Goal: Check status

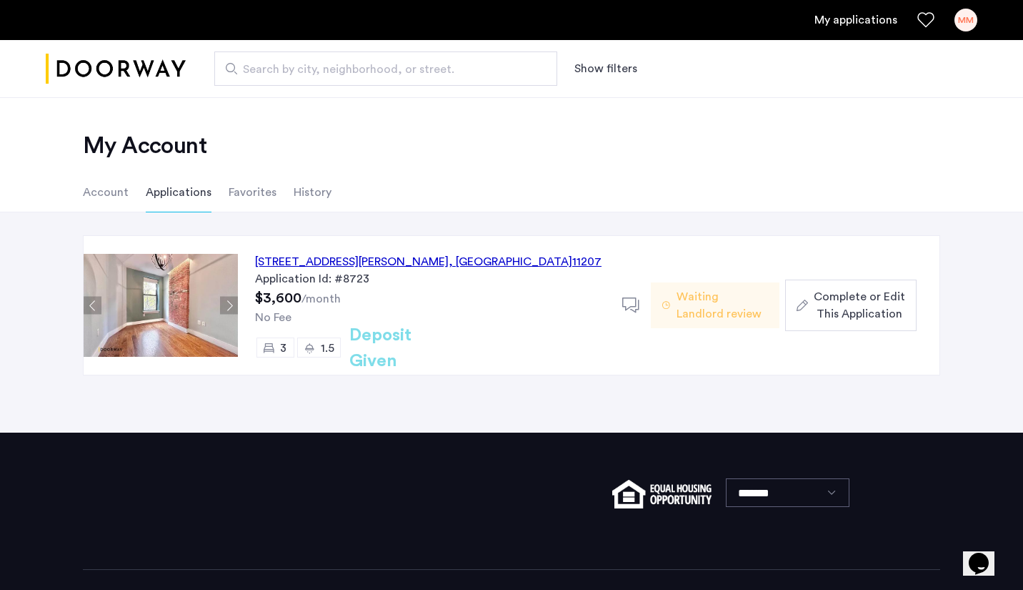
click at [632, 302] on icon at bounding box center [631, 306] width 18 height 18
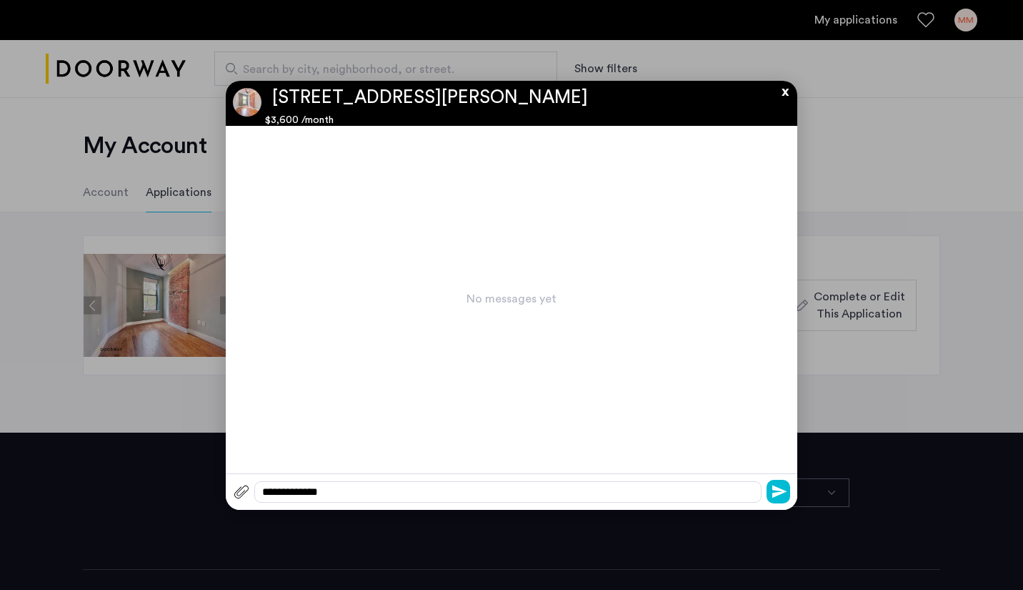
click at [786, 92] on button "x" at bounding box center [781, 89] width 21 height 16
